Goal: Task Accomplishment & Management: Manage account settings

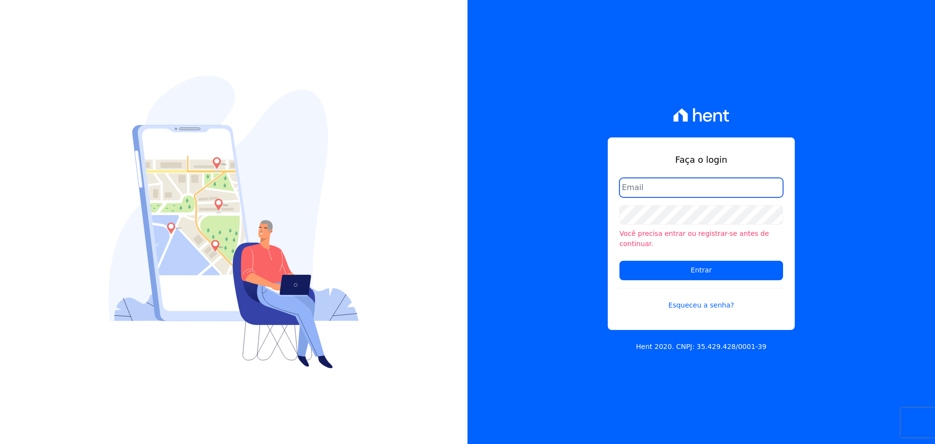
click at [677, 196] on input "email" at bounding box center [702, 187] width 164 height 19
type input "[EMAIL_ADDRESS][DOMAIN_NAME]"
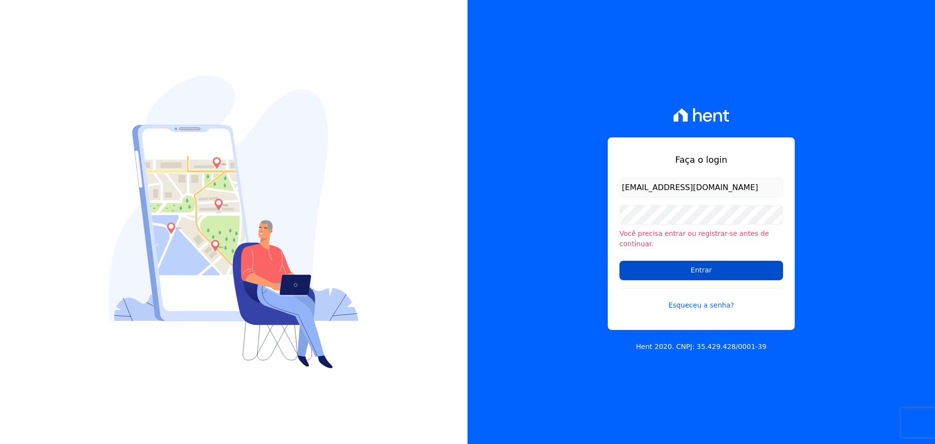
click at [693, 264] on input "Entrar" at bounding box center [702, 270] width 164 height 19
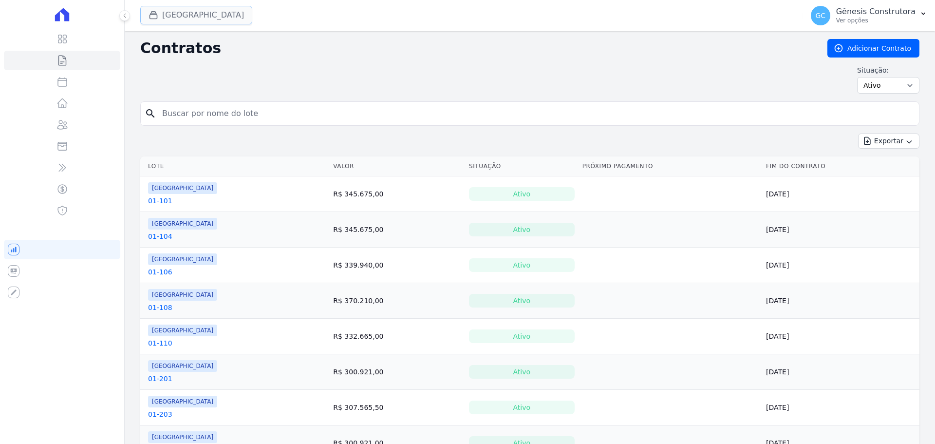
click at [204, 12] on button "[GEOGRAPHIC_DATA]" at bounding box center [196, 15] width 112 height 19
click at [189, 16] on button "[GEOGRAPHIC_DATA]" at bounding box center [196, 15] width 112 height 19
click at [122, 18] on icon at bounding box center [125, 16] width 6 height 6
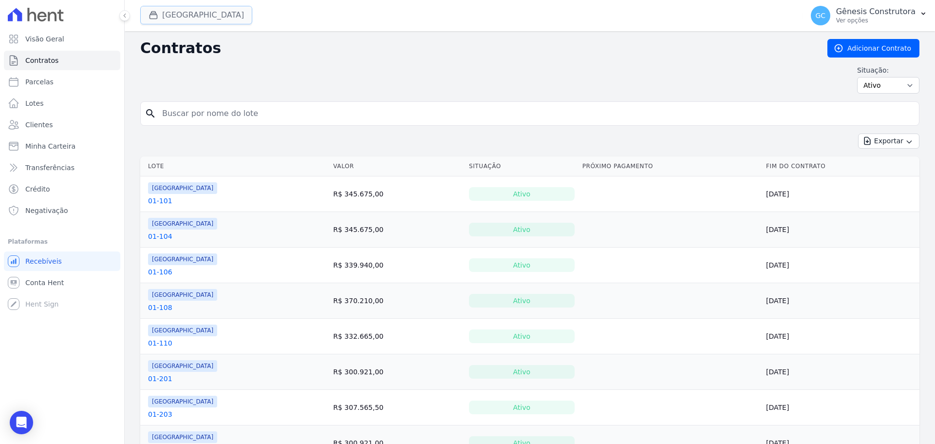
click at [170, 15] on button "Estação Nogueira" at bounding box center [196, 15] width 112 height 19
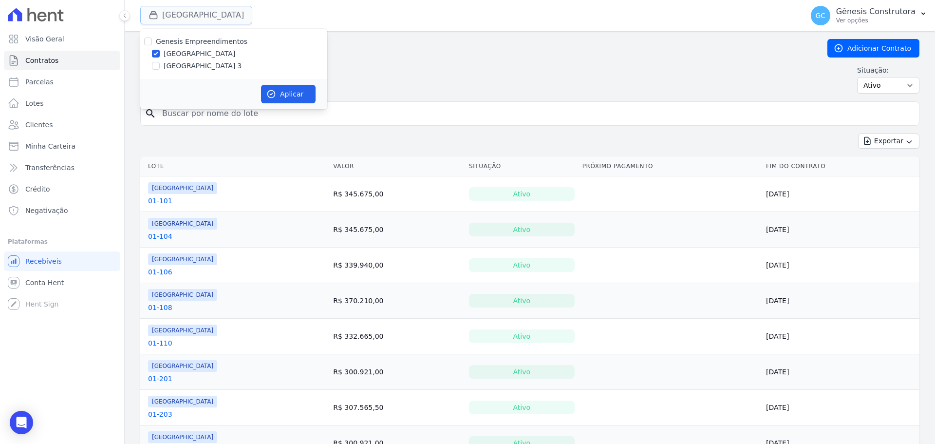
click at [171, 15] on button "Estação Nogueira" at bounding box center [196, 15] width 112 height 19
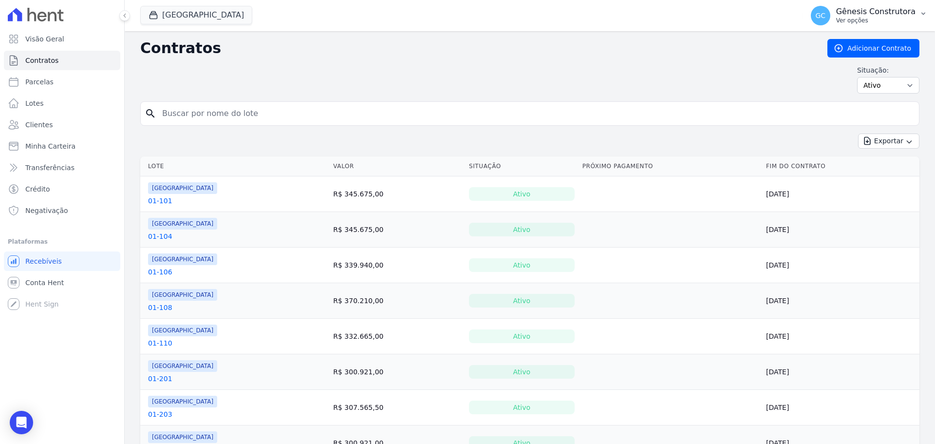
click at [929, 14] on button "GC Gênesis Construtora Ver opções" at bounding box center [869, 15] width 132 height 27
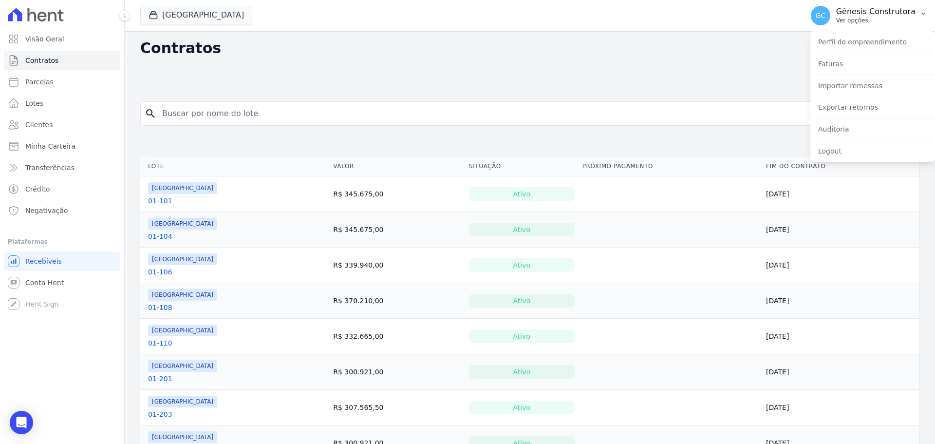
click at [929, 14] on button "GC Gênesis Construtora Ver opções" at bounding box center [869, 15] width 132 height 27
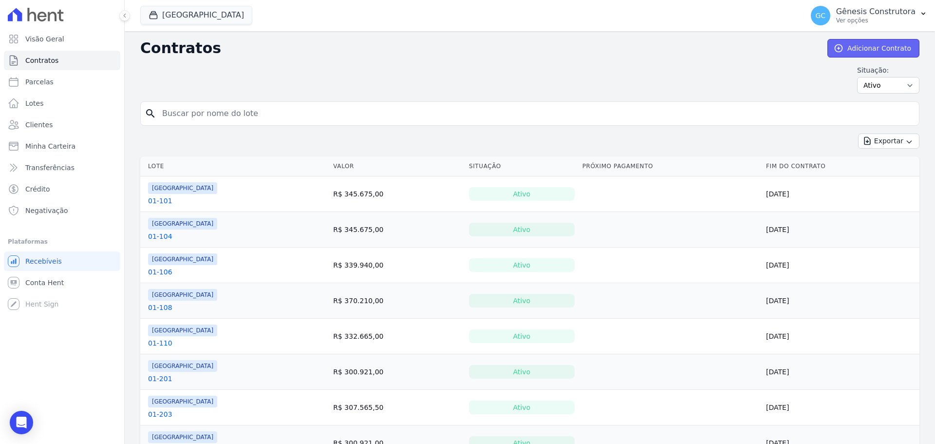
click at [888, 43] on link "Adicionar Contrato" at bounding box center [874, 48] width 92 height 19
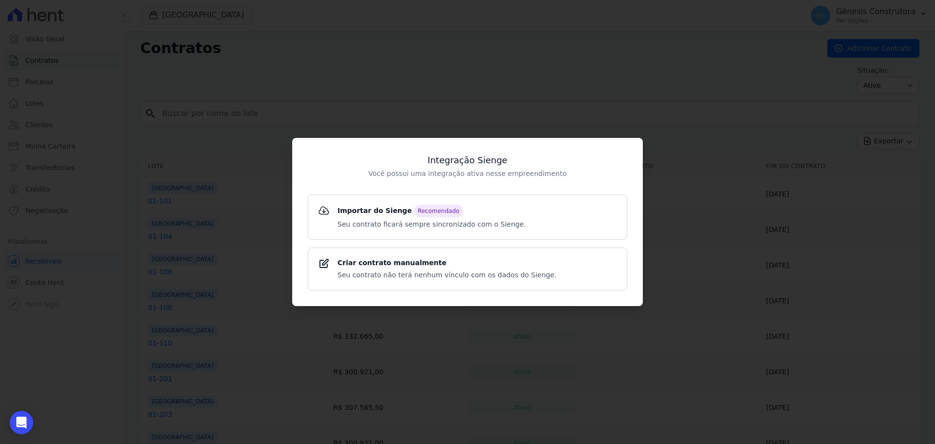
click at [571, 55] on div "Integração Sienge Você possui uma integração ativa nesse empreendimento Importa…" at bounding box center [467, 222] width 935 height 444
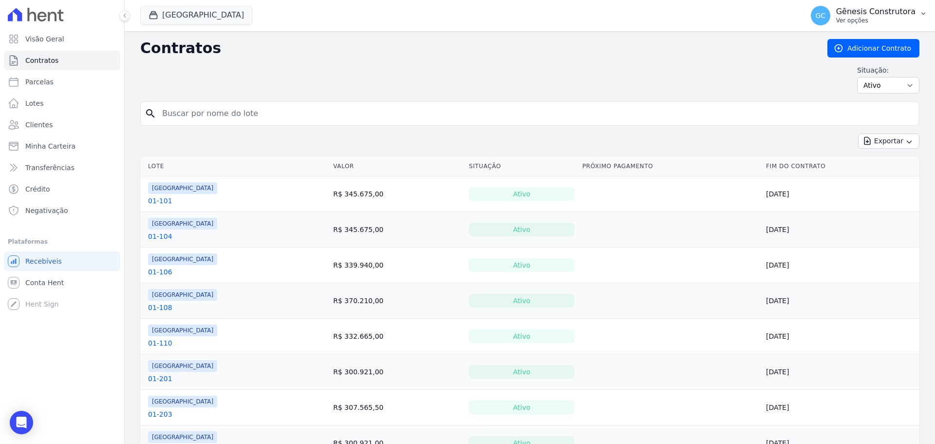
click at [868, 18] on p "Ver opções" at bounding box center [875, 21] width 79 height 8
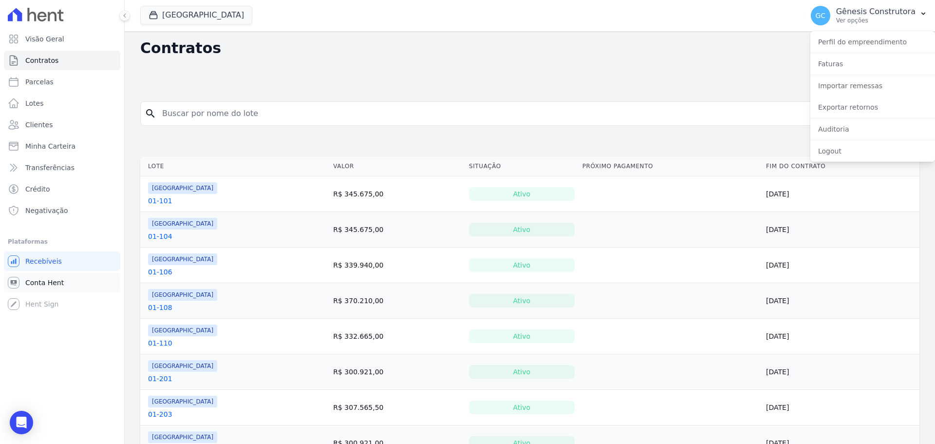
click at [49, 283] on span "Conta Hent" at bounding box center [44, 283] width 38 height 10
